Goal: Obtain resource: Download file/media

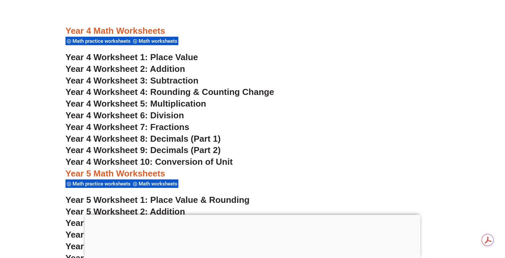
click at [177, 104] on span "Year 4 Worksheet 5: Multiplication" at bounding box center [136, 104] width 141 height 10
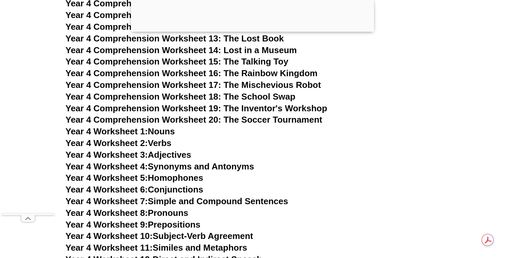
scroll to position [2916, 0]
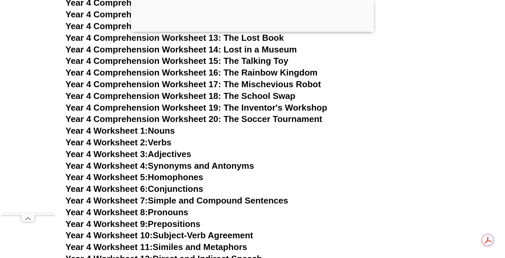
click at [119, 166] on span "Year 4 Worksheet 4:" at bounding box center [107, 166] width 83 height 10
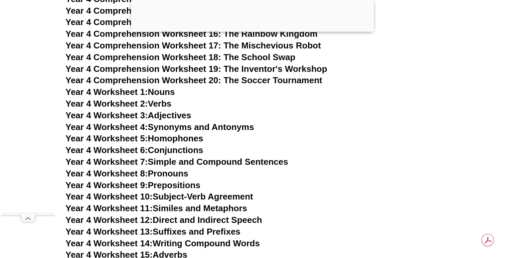
scroll to position [2955, 0]
click at [129, 163] on span "Year 4 Worksheet 7:" at bounding box center [107, 161] width 83 height 10
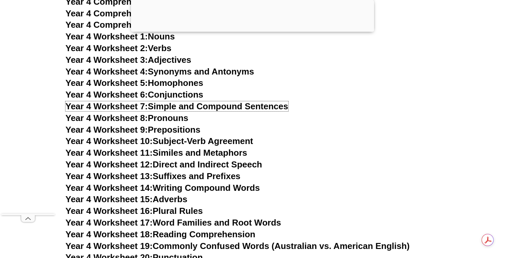
scroll to position [3011, 0]
click at [126, 173] on span "Year 4 Worksheet 13:" at bounding box center [109, 176] width 87 height 10
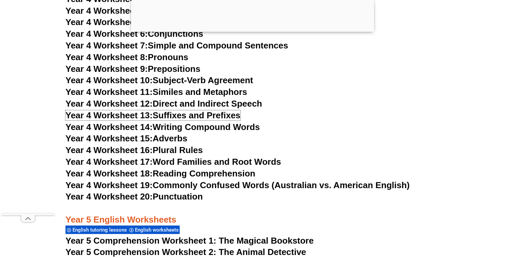
scroll to position [3072, 0]
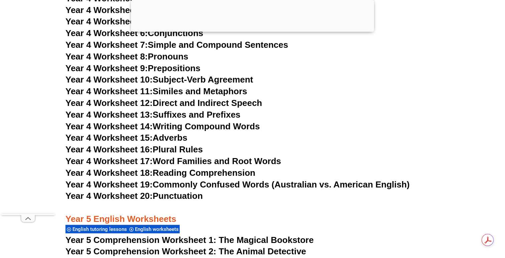
click at [120, 174] on span "Year 4 Worksheet 18:" at bounding box center [109, 173] width 87 height 10
click at [168, 199] on link "Year 4 Worksheet 20: Punctuation" at bounding box center [134, 196] width 137 height 10
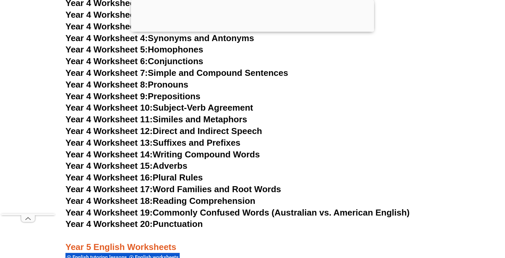
click at [163, 92] on link "Year 4 Worksheet 9: Prepositions" at bounding box center [133, 96] width 135 height 10
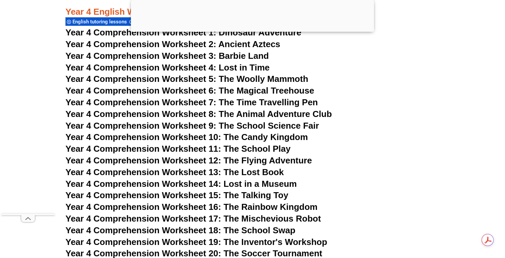
scroll to position [2746, 0]
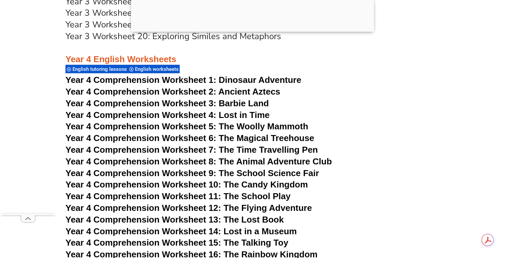
click at [182, 103] on span "Year 4 Comprehension Worksheet 3: Barbie Land" at bounding box center [168, 103] width 204 height 10
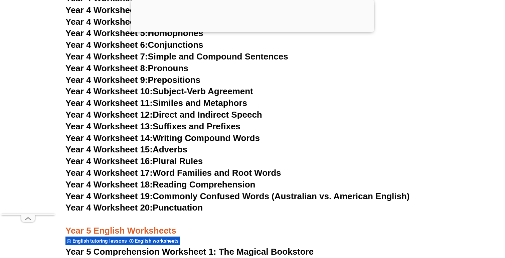
scroll to position [2957, 0]
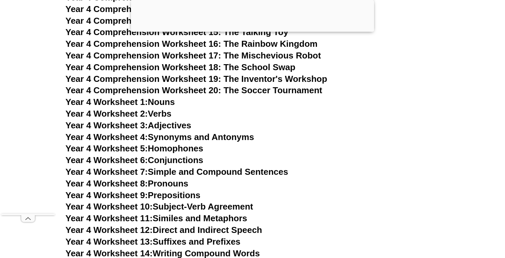
click at [357, 104] on h3 "Year 4 Worksheet 1: Nouns" at bounding box center [253, 102] width 374 height 11
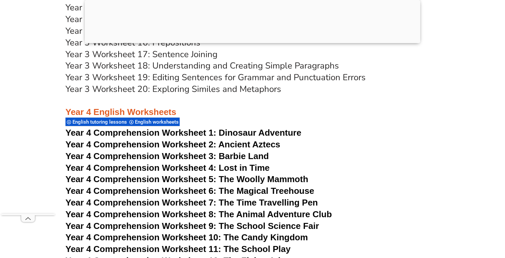
scroll to position [2703, 0]
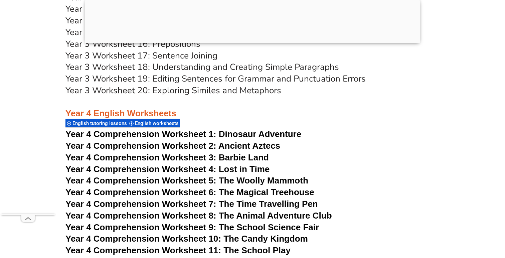
click at [115, 134] on span "Year 4 Comprehension Worksheet 1:" at bounding box center [141, 134] width 151 height 10
click at [268, 113] on h3 "Year 4 English Worksheets" at bounding box center [253, 108] width 374 height 23
